Goal: Task Accomplishment & Management: Use online tool/utility

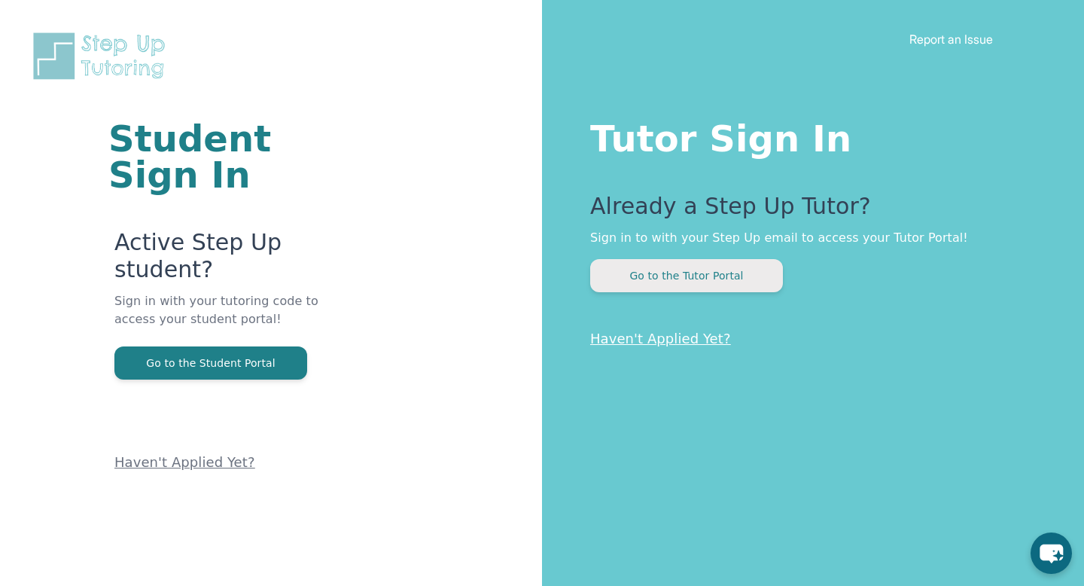
click at [766, 278] on button "Go to the Tutor Portal" at bounding box center [686, 275] width 193 height 33
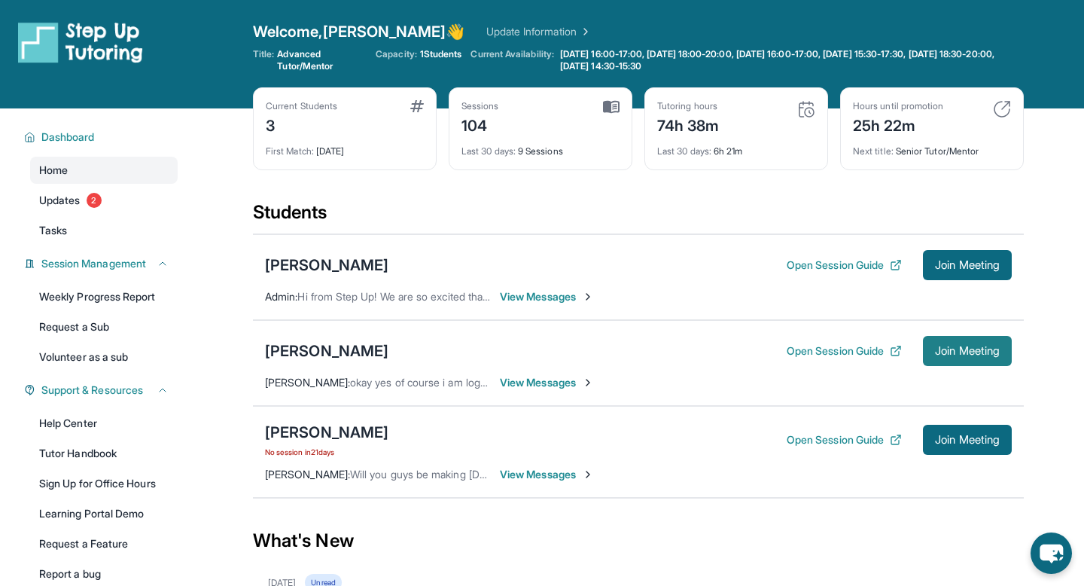
click at [947, 348] on span "Join Meeting" at bounding box center [967, 350] width 65 height 9
click at [840, 354] on button "Open Session Guide" at bounding box center [844, 350] width 115 height 15
